Goal: Information Seeking & Learning: Learn about a topic

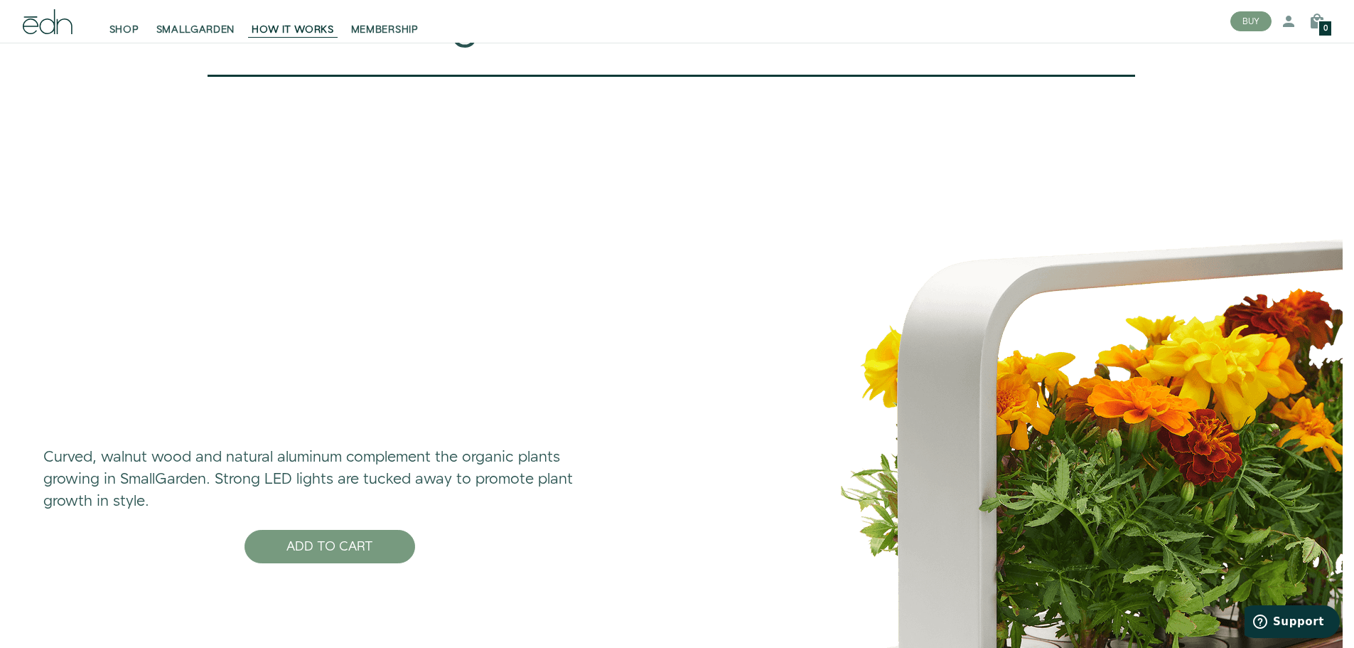
scroll to position [4407, 0]
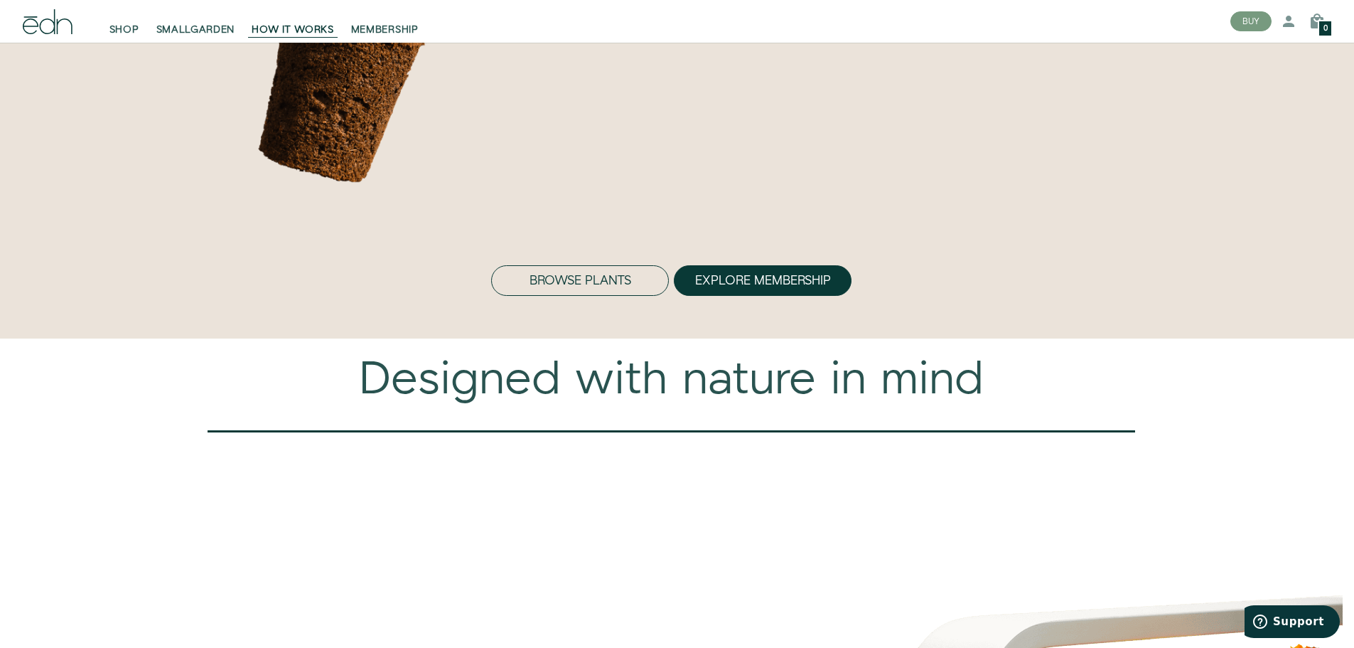
drag, startPoint x: 599, startPoint y: 348, endPoint x: 549, endPoint y: 360, distance: 50.4
click at [549, 296] on button "Browse Plants" at bounding box center [580, 280] width 178 height 31
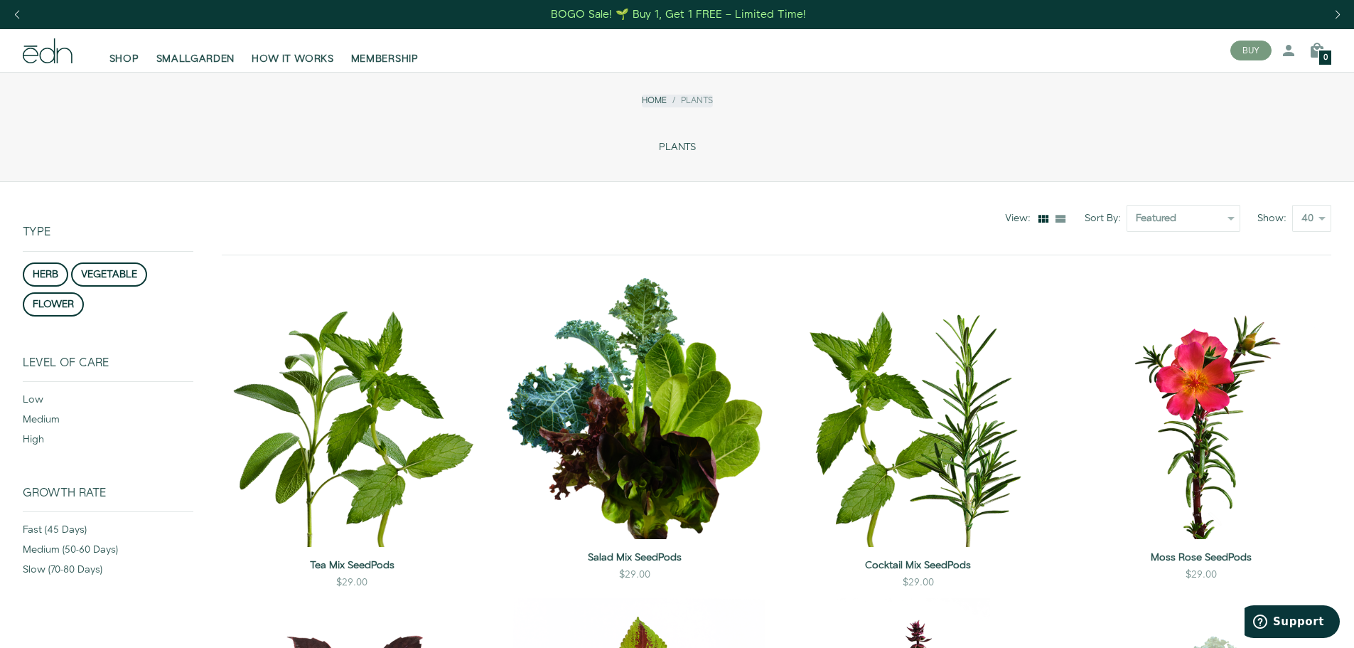
drag, startPoint x: 47, startPoint y: 57, endPoint x: 635, endPoint y: 21, distance: 589.0
drag, startPoint x: 635, startPoint y: 21, endPoint x: 601, endPoint y: 111, distance: 95.8
click at [596, 111] on div "Home Plants" at bounding box center [677, 106] width 1309 height 46
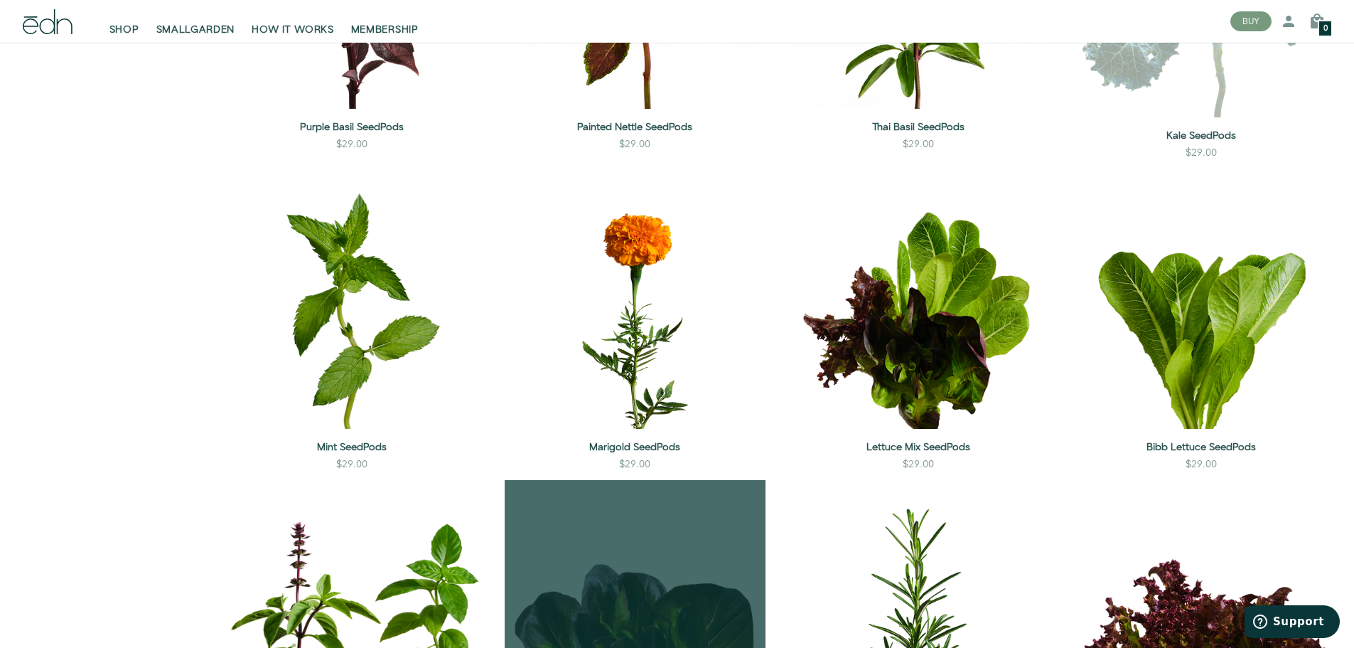
scroll to position [782, 0]
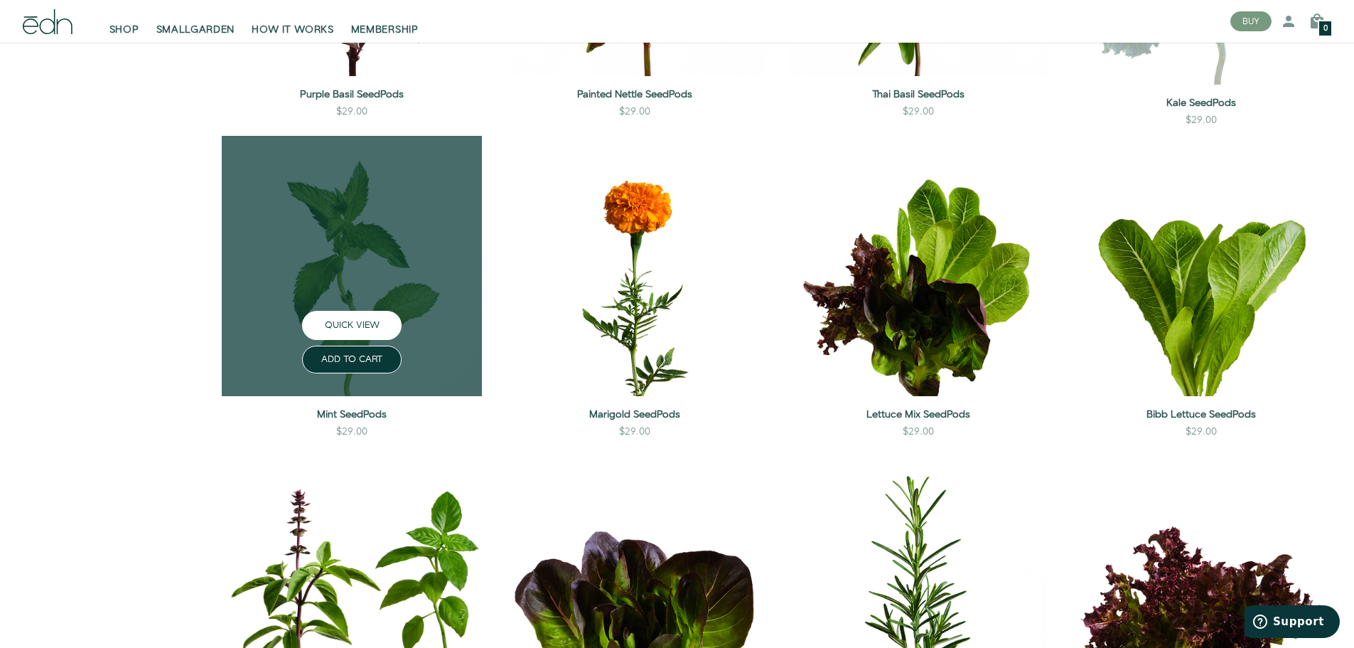
click at [353, 326] on button "QUICK VIEW" at bounding box center [352, 325] width 100 height 29
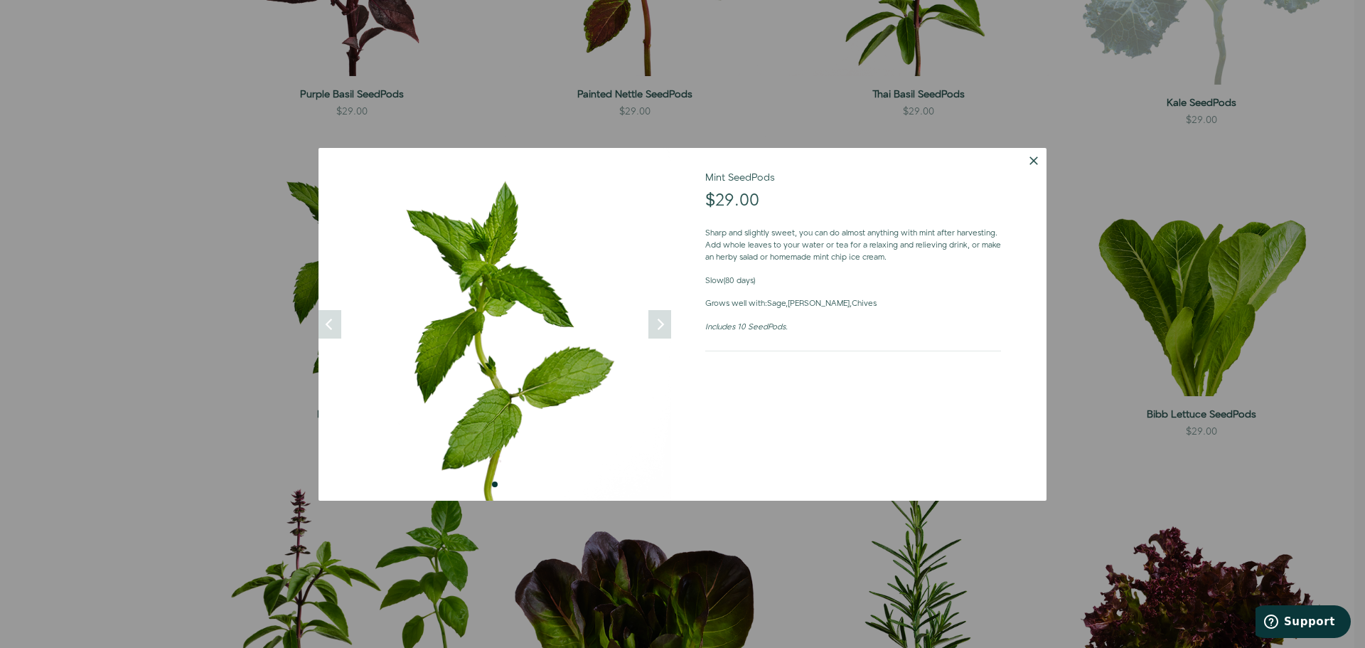
click at [1029, 164] on button "Dismiss" at bounding box center [1034, 161] width 26 height 26
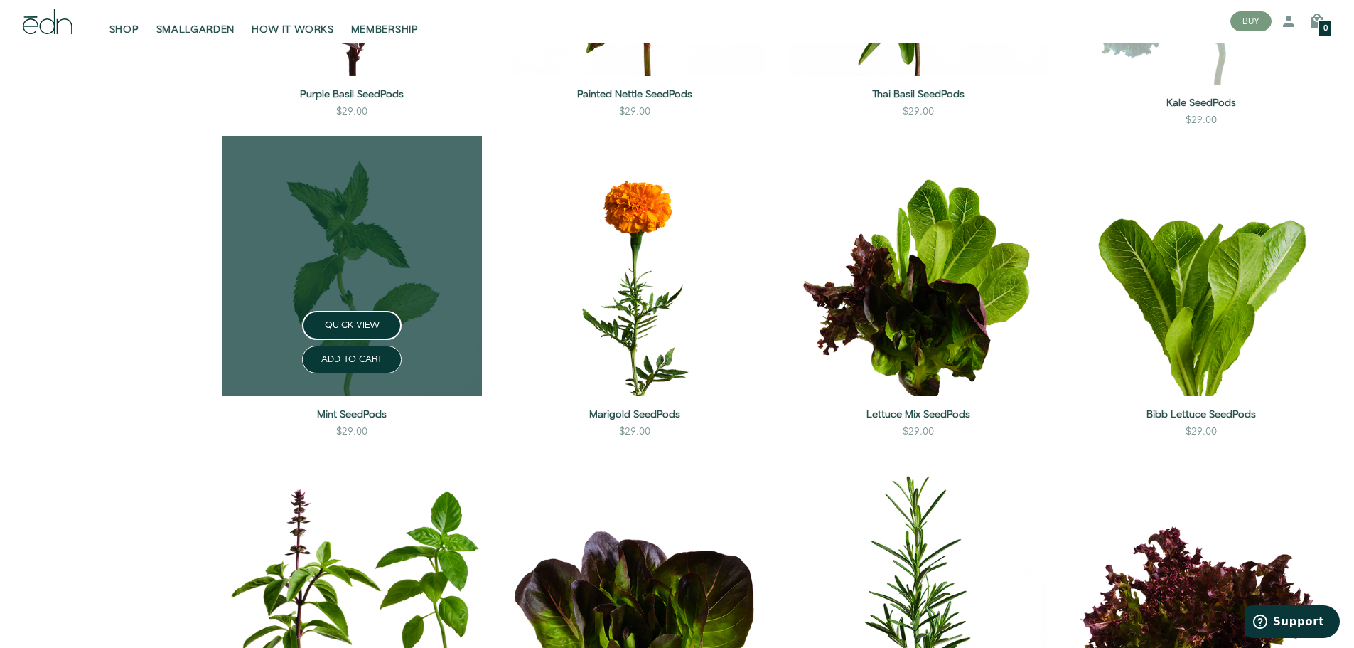
click at [397, 272] on link at bounding box center [352, 266] width 260 height 260
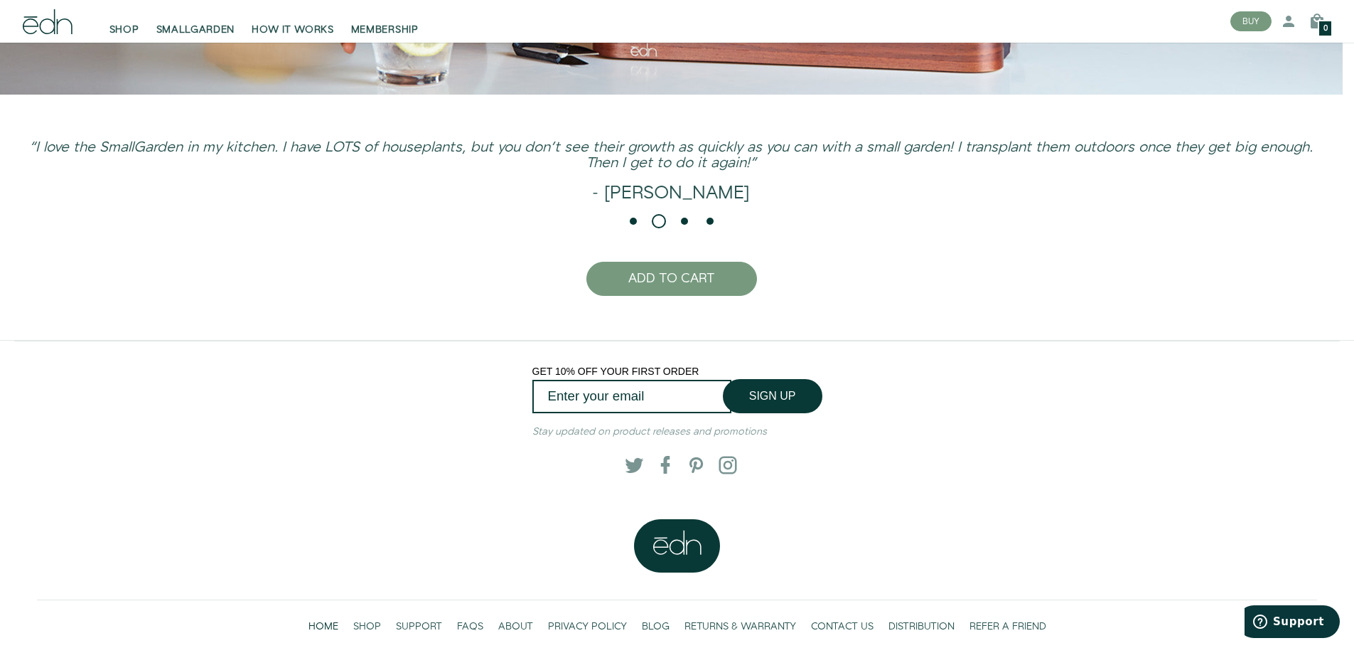
scroll to position [3790, 0]
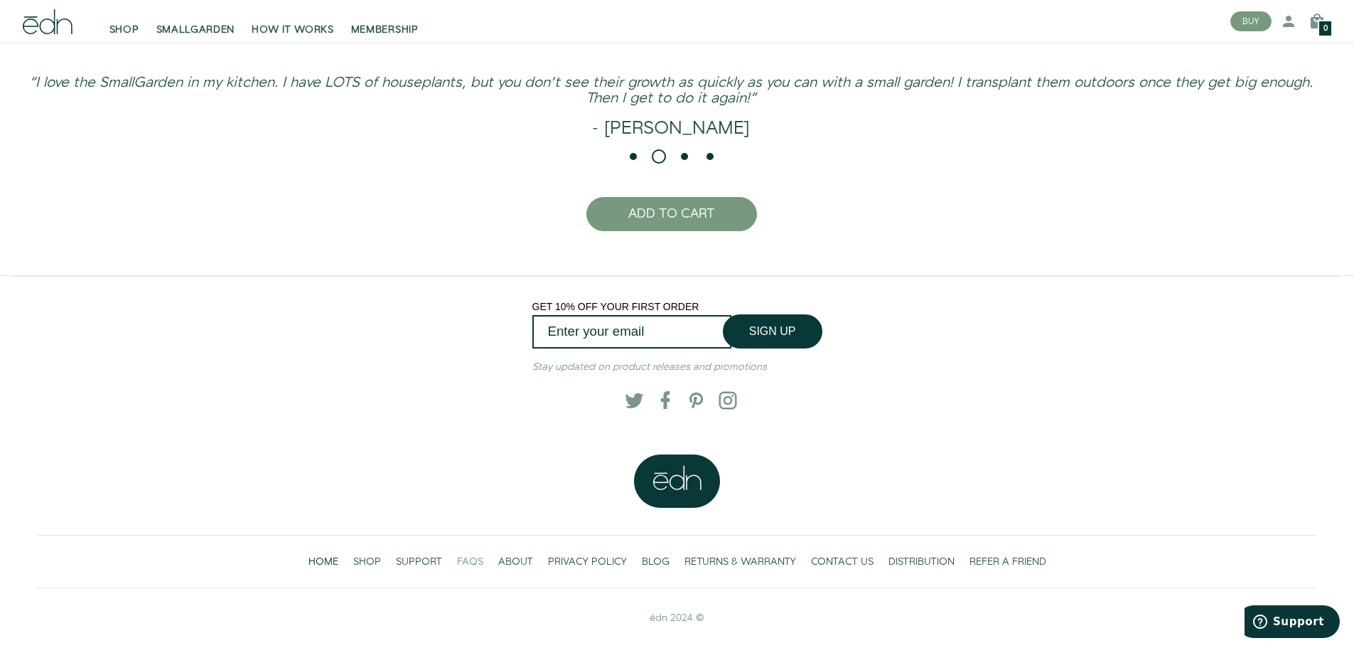
click at [466, 564] on span "FAQS" at bounding box center [470, 561] width 26 height 14
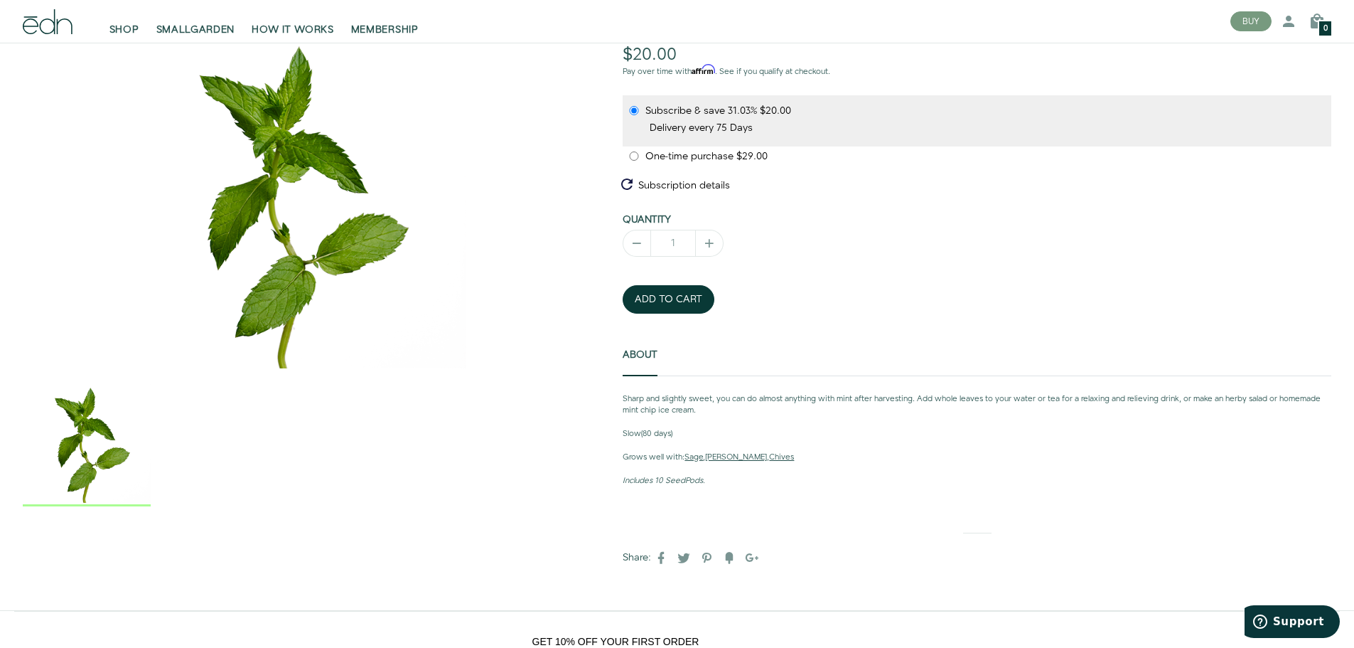
scroll to position [131, 0]
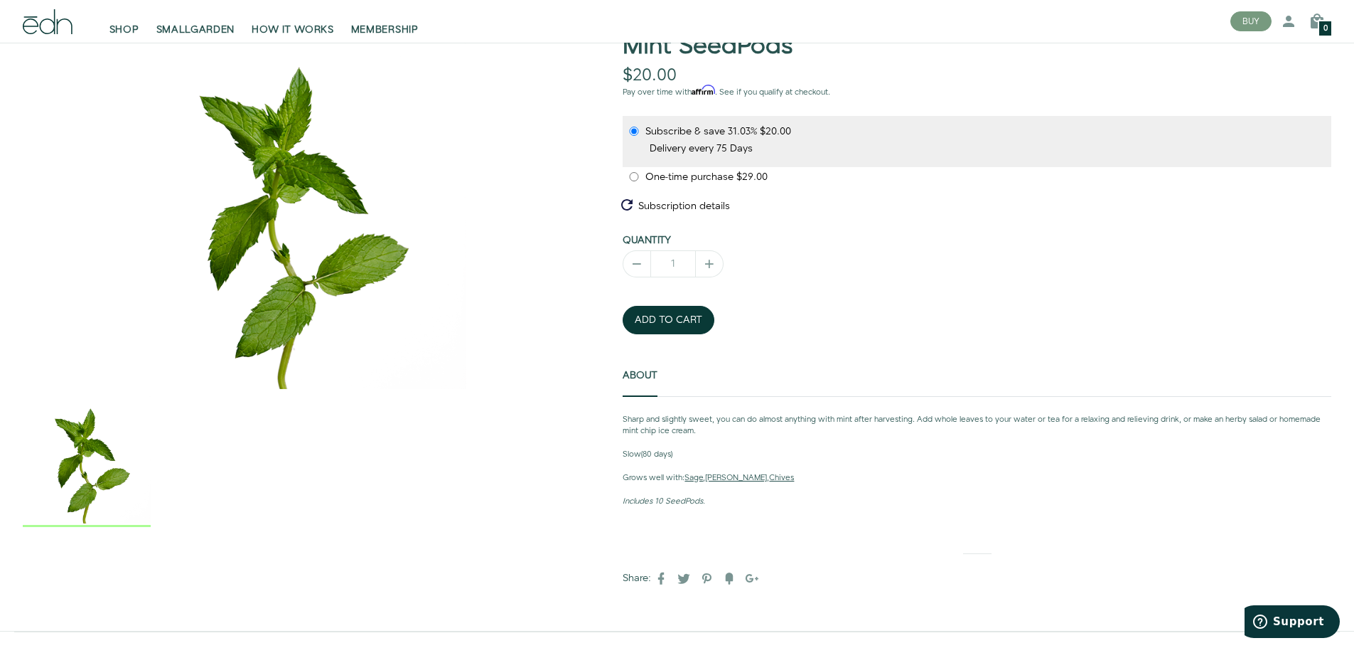
click at [670, 454] on p "Slow (80 days)" at bounding box center [977, 455] width 709 height 12
click at [666, 457] on p "Slow (80 days)" at bounding box center [977, 455] width 709 height 12
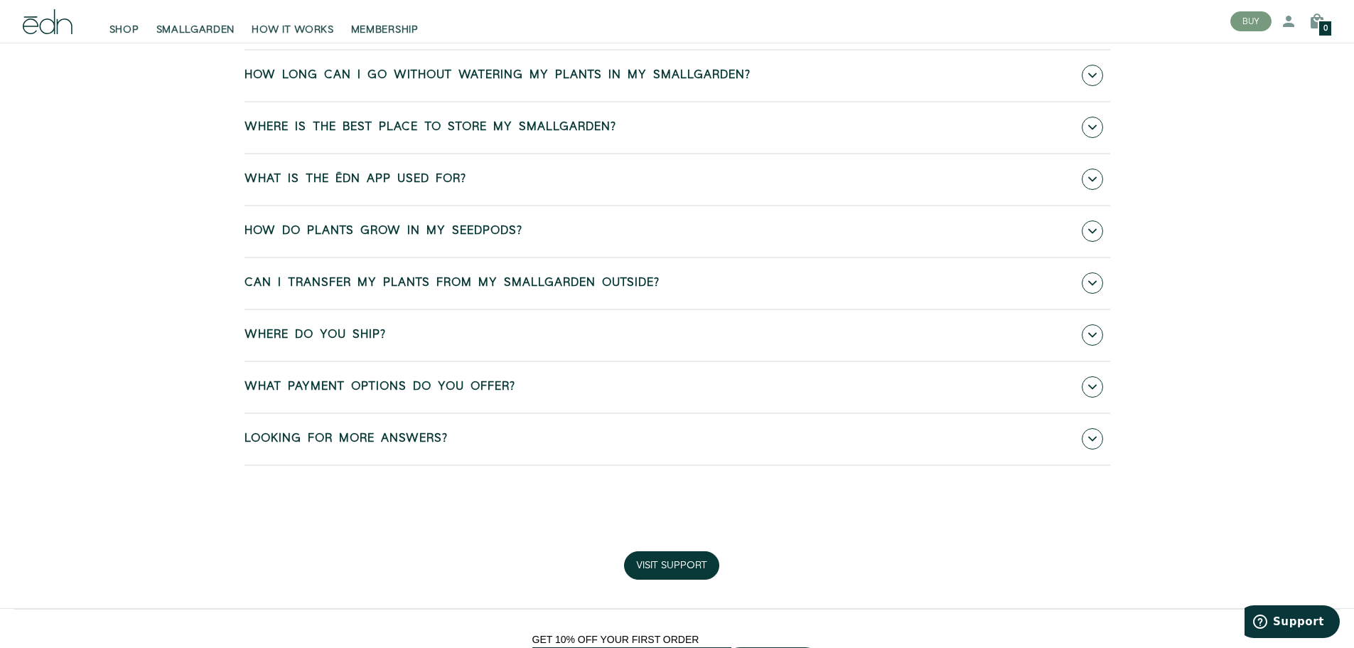
scroll to position [853, 0]
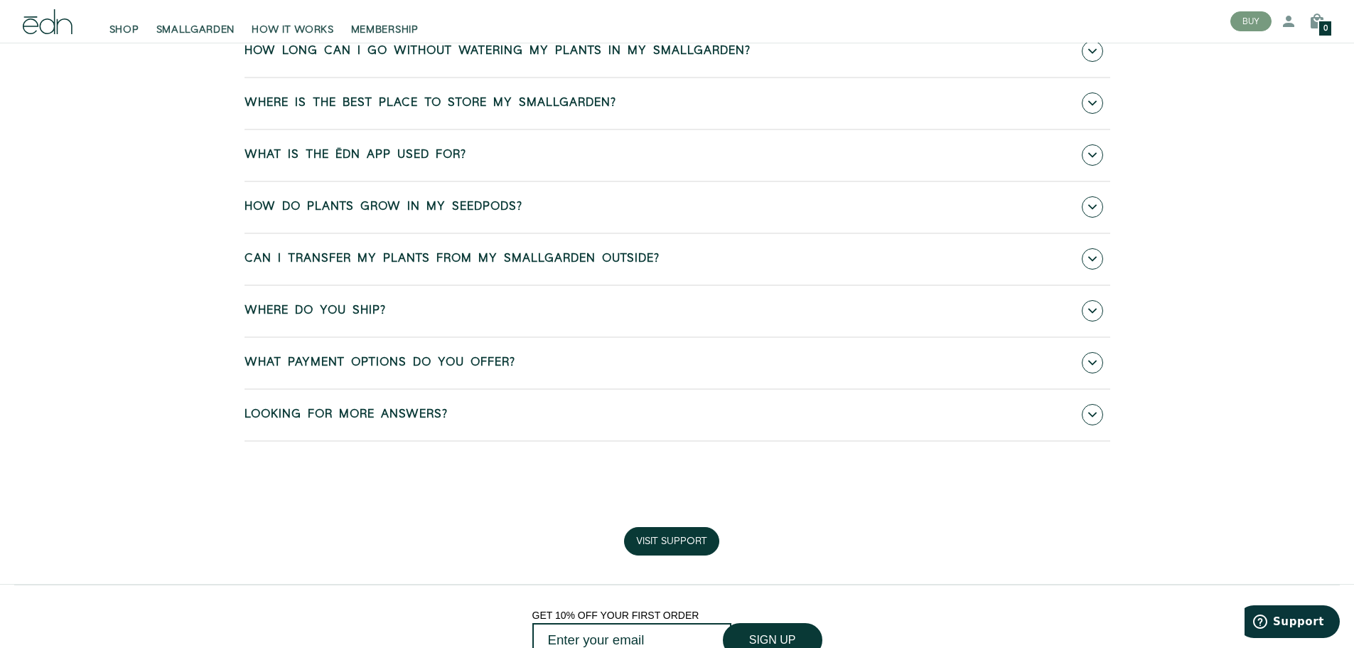
click at [653, 421] on link "Looking for more answers?" at bounding box center [678, 415] width 866 height 50
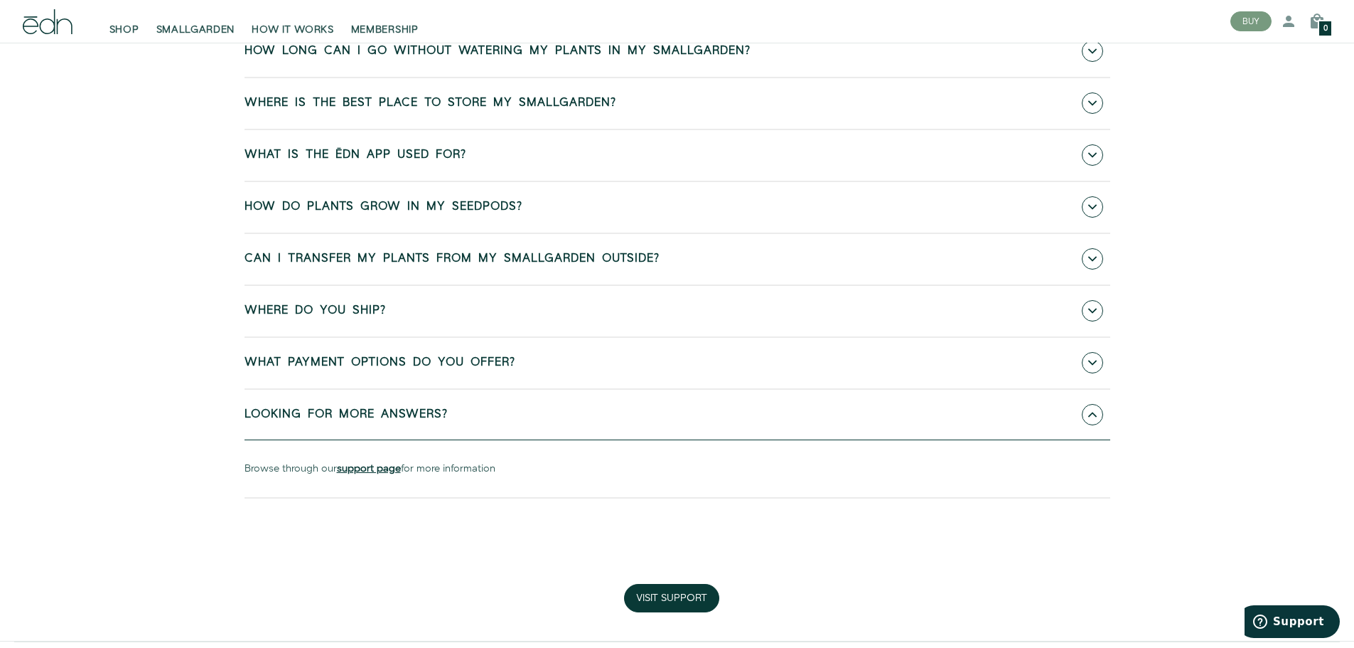
click at [337, 466] on b "support page" at bounding box center [369, 468] width 64 height 14
